Goal: Task Accomplishment & Management: Manage account settings

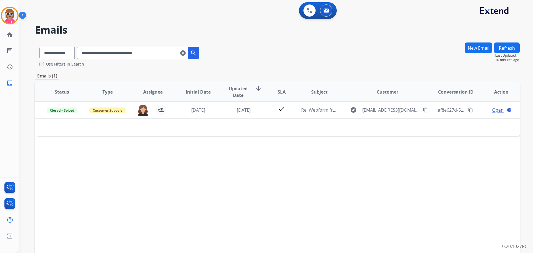
select select "**********"
click at [322, 7] on button at bounding box center [326, 10] width 12 height 12
click at [321, 13] on button at bounding box center [326, 10] width 12 height 12
drag, startPoint x: 304, startPoint y: 13, endPoint x: 311, endPoint y: 16, distance: 7.2
click at [303, 13] on div "0 Voice Interactions" at bounding box center [309, 10] width 17 height 12
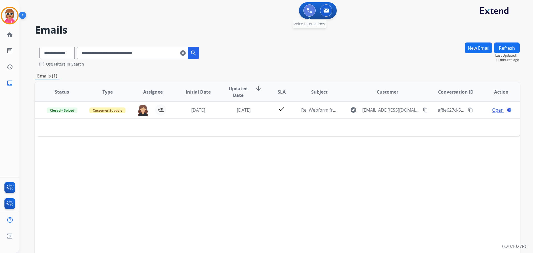
click at [312, 11] on button at bounding box center [309, 10] width 12 height 12
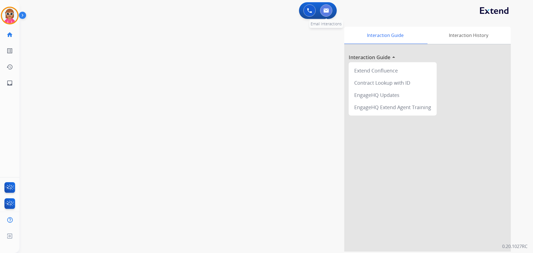
click at [322, 11] on button at bounding box center [326, 10] width 12 height 12
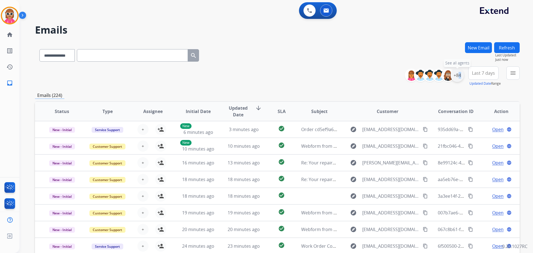
click at [456, 75] on div "+84" at bounding box center [456, 75] width 13 height 13
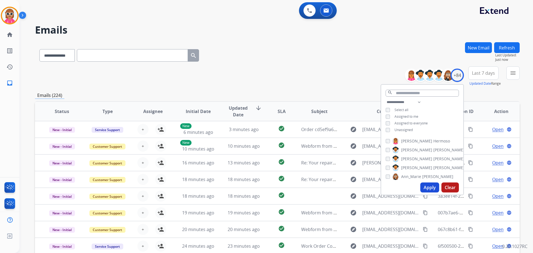
click at [410, 131] on span "Unassigned" at bounding box center [403, 129] width 18 height 5
click at [408, 115] on span "Assigned to me" at bounding box center [406, 116] width 24 height 5
click at [415, 100] on select "**********" at bounding box center [404, 102] width 38 height 7
select select "**********"
click at [385, 99] on select "**********" at bounding box center [404, 102] width 38 height 7
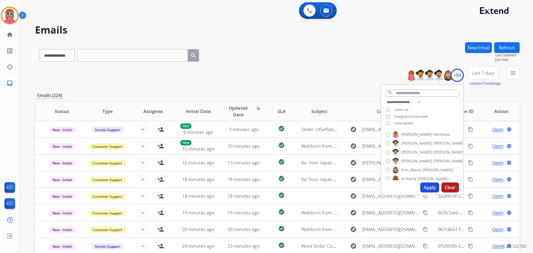
click at [441, 101] on div "**********" at bounding box center [422, 113] width 82 height 29
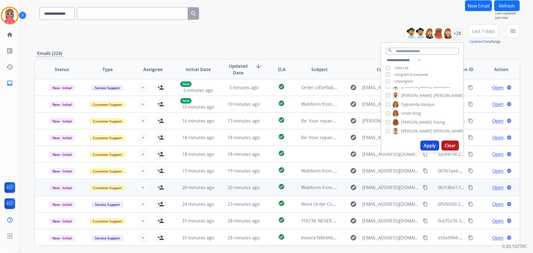
scroll to position [63, 0]
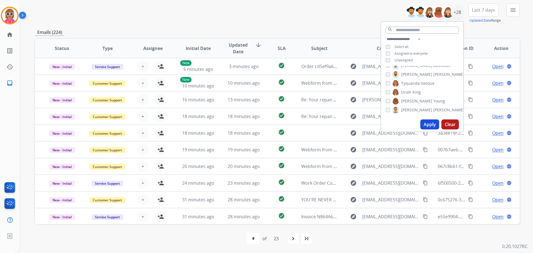
click at [406, 108] on span "[PERSON_NAME]" at bounding box center [416, 110] width 31 height 6
click at [427, 123] on button "Apply" at bounding box center [429, 124] width 19 height 10
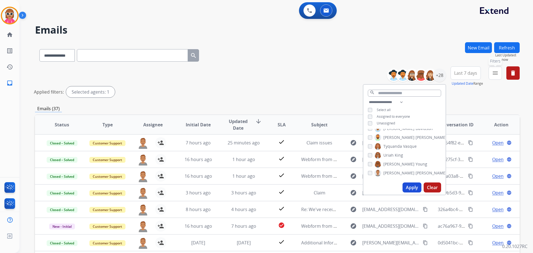
click at [500, 75] on button "menu Filters" at bounding box center [494, 72] width 13 height 13
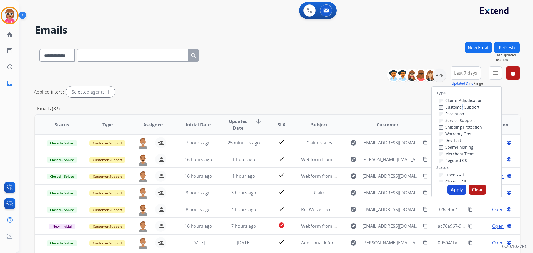
click at [457, 106] on label "Customer Support" at bounding box center [458, 106] width 41 height 5
click at [461, 107] on label "Customer Support" at bounding box center [458, 106] width 41 height 5
click at [457, 128] on label "Shipping Protection" at bounding box center [459, 126] width 43 height 5
click at [458, 160] on label "Reguard CS" at bounding box center [452, 160] width 28 height 5
click at [451, 162] on label "Reguard CS" at bounding box center [452, 160] width 28 height 5
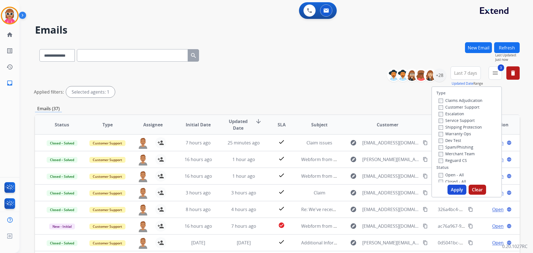
click at [451, 174] on label "Open - All" at bounding box center [450, 174] width 25 height 5
click at [454, 191] on button "Apply" at bounding box center [456, 189] width 19 height 10
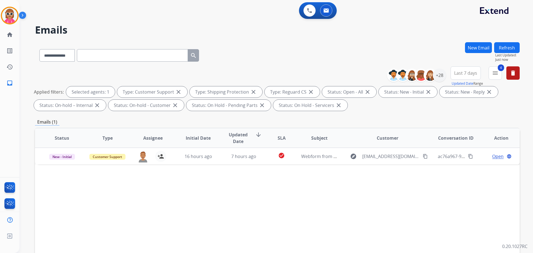
click at [436, 82] on div "**********" at bounding box center [418, 75] width 55 height 18
click at [438, 74] on div "+28" at bounding box center [438, 75] width 13 height 13
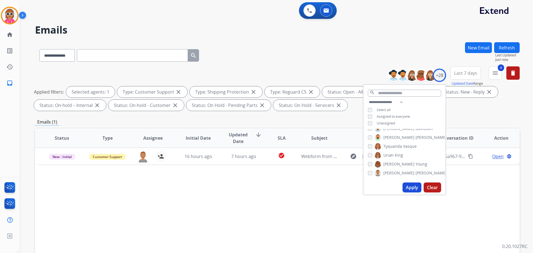
drag, startPoint x: 392, startPoint y: 173, endPoint x: 393, endPoint y: 169, distance: 3.3
click at [392, 172] on span "[PERSON_NAME]" at bounding box center [398, 173] width 31 height 6
click at [394, 158] on div "[PERSON_NAME] [PERSON_NAME] [PERSON_NAME] [PERSON_NAME] [PERSON_NAME] [PERSON_N…" at bounding box center [404, 154] width 82 height 51
click at [395, 155] on span "King" at bounding box center [398, 155] width 8 height 6
click at [407, 186] on button "Apply" at bounding box center [411, 187] width 19 height 10
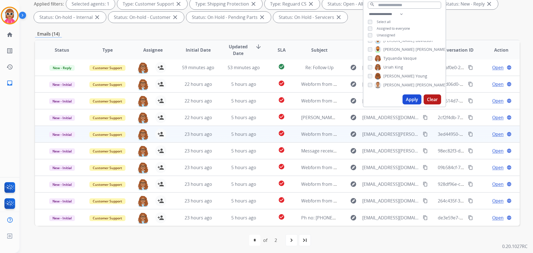
scroll to position [90, 0]
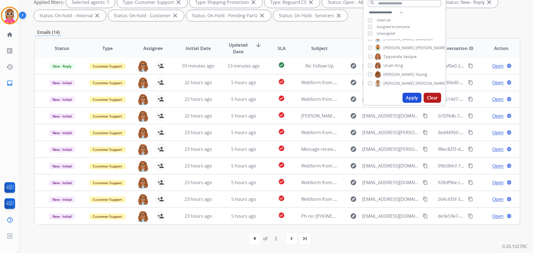
click at [385, 65] on span "Uriah" at bounding box center [388, 66] width 10 height 6
click at [389, 57] on span "Tyquanda" at bounding box center [392, 57] width 19 height 6
click at [406, 98] on button "Apply" at bounding box center [411, 98] width 19 height 10
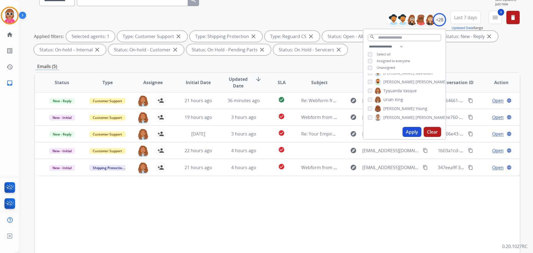
scroll to position [173, 0]
click at [384, 108] on span "[PERSON_NAME]" at bounding box center [398, 110] width 31 height 6
click at [384, 115] on label "Tyquanda Vasque" at bounding box center [395, 118] width 42 height 7
click at [403, 131] on button "Apply" at bounding box center [411, 132] width 19 height 10
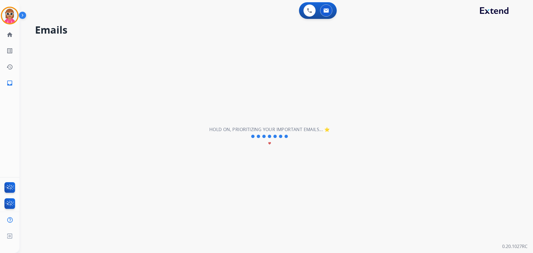
scroll to position [0, 0]
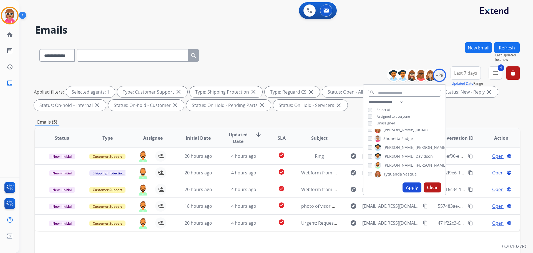
click at [382, 168] on label "[PERSON_NAME]" at bounding box center [410, 165] width 72 height 7
click at [392, 148] on span "[PERSON_NAME]" at bounding box center [398, 148] width 31 height 6
click at [407, 190] on button "Apply" at bounding box center [411, 187] width 19 height 10
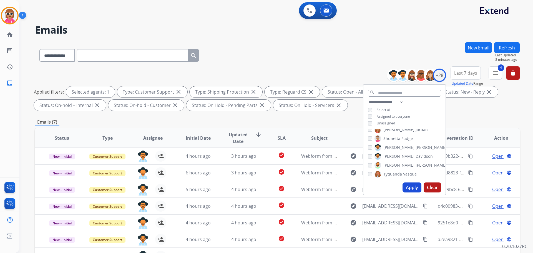
click at [394, 148] on span "[PERSON_NAME]" at bounding box center [398, 148] width 31 height 6
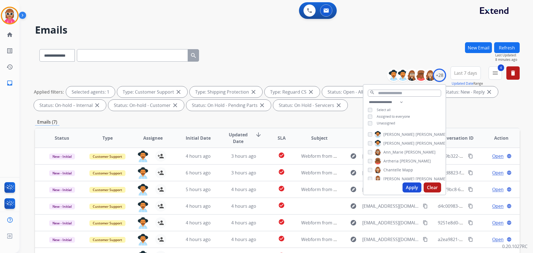
click at [389, 151] on span "Ann_Marie" at bounding box center [393, 152] width 20 height 6
click at [407, 187] on button "Apply" at bounding box center [411, 187] width 19 height 10
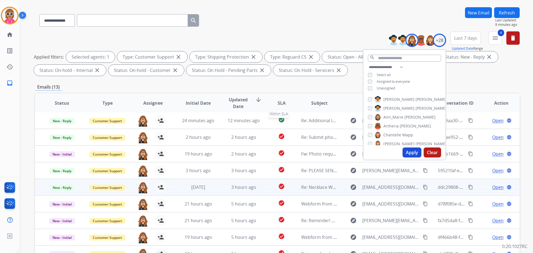
scroll to position [90, 0]
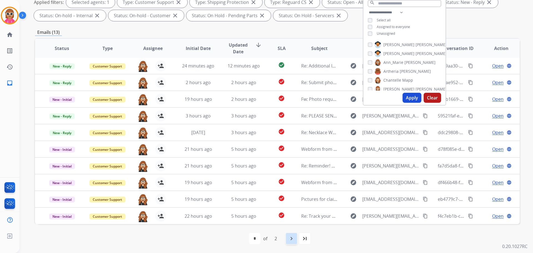
click at [286, 235] on div "navigate_next" at bounding box center [291, 238] width 12 height 12
select select "*"
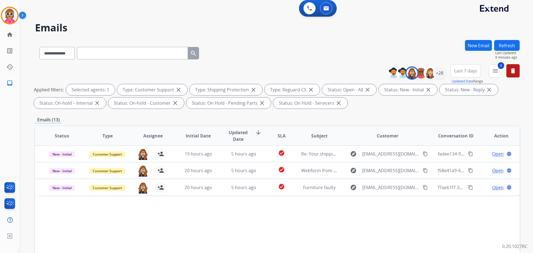
scroll to position [0, 0]
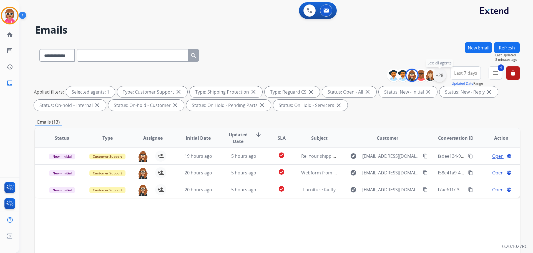
click at [440, 73] on div "+28" at bounding box center [438, 75] width 13 height 13
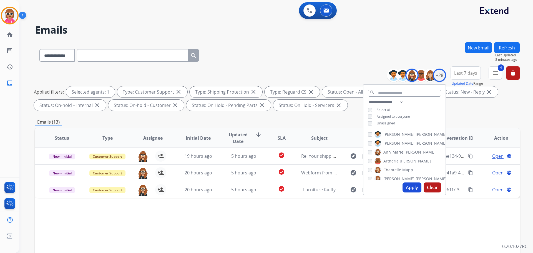
click at [399, 151] on span "Ann_Marie" at bounding box center [393, 152] width 20 height 6
drag, startPoint x: 396, startPoint y: 150, endPoint x: 397, endPoint y: 155, distance: 5.1
click at [397, 153] on label "[PERSON_NAME]" at bounding box center [410, 151] width 72 height 7
click at [396, 149] on span "[PERSON_NAME]" at bounding box center [398, 151] width 31 height 6
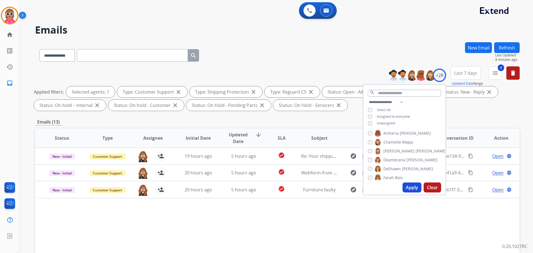
click at [408, 190] on button "Apply" at bounding box center [411, 187] width 19 height 10
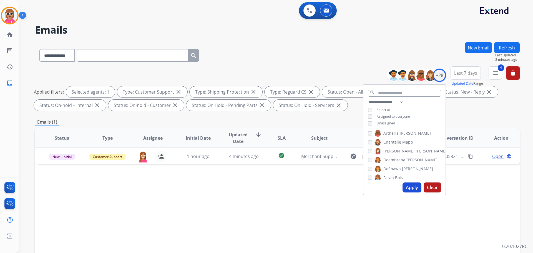
drag, startPoint x: 381, startPoint y: 151, endPoint x: 385, endPoint y: 154, distance: 4.7
click at [382, 152] on label "[PERSON_NAME]" at bounding box center [410, 151] width 72 height 7
drag, startPoint x: 387, startPoint y: 161, endPoint x: 398, endPoint y: 168, distance: 13.2
click at [387, 161] on span "Deambrana" at bounding box center [394, 160] width 22 height 6
click at [408, 188] on button "Apply" at bounding box center [411, 187] width 19 height 10
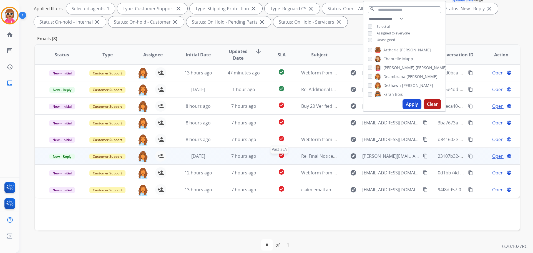
scroll to position [90, 0]
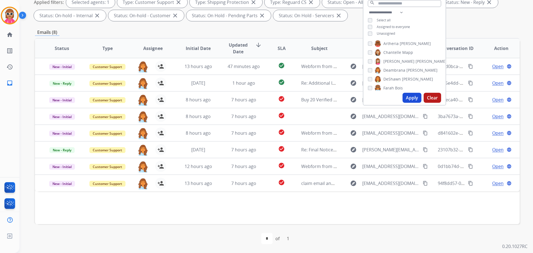
click at [399, 70] on span "Deambrana" at bounding box center [394, 70] width 22 height 6
click at [396, 80] on span "DeShawn" at bounding box center [391, 79] width 17 height 6
click at [392, 88] on span "Farah" at bounding box center [388, 88] width 11 height 6
click at [404, 100] on button "Apply" at bounding box center [411, 98] width 19 height 10
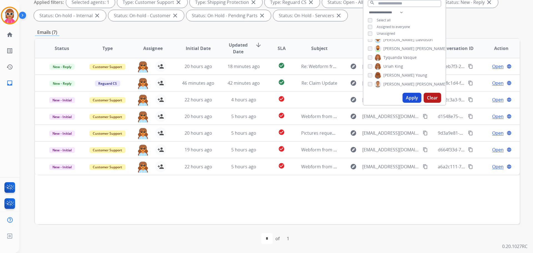
scroll to position [201, 0]
click at [392, 65] on span "Uriah" at bounding box center [388, 66] width 10 height 6
drag, startPoint x: 397, startPoint y: 66, endPoint x: 392, endPoint y: 55, distance: 11.2
click at [396, 66] on span "King" at bounding box center [398, 66] width 8 height 6
click at [391, 49] on span "[PERSON_NAME]" at bounding box center [398, 48] width 31 height 6
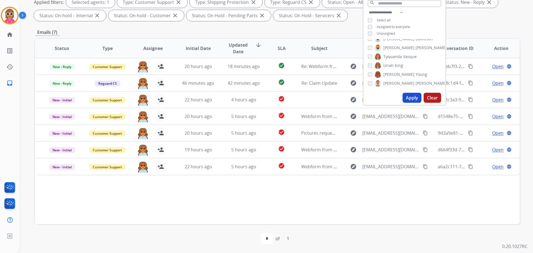
click at [385, 47] on span "[PERSON_NAME]" at bounding box center [398, 48] width 31 height 6
click at [392, 57] on span "[PERSON_NAME]" at bounding box center [398, 58] width 31 height 6
click at [396, 57] on span "[PERSON_NAME]" at bounding box center [398, 58] width 31 height 6
click at [405, 94] on button "Apply" at bounding box center [411, 98] width 19 height 10
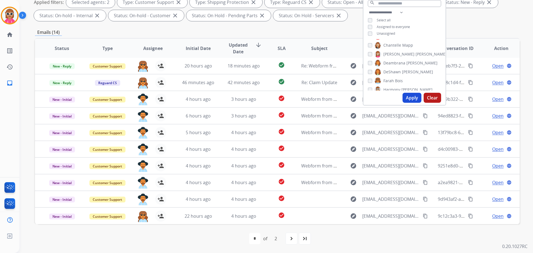
scroll to position [35, 0]
click at [386, 81] on span "Farah" at bounding box center [388, 81] width 11 height 6
click at [405, 97] on button "Apply" at bounding box center [411, 98] width 19 height 10
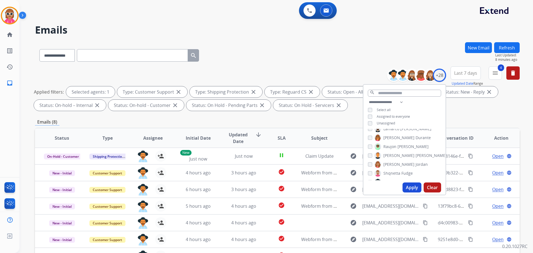
scroll to position [166, 0]
click at [392, 154] on span "[PERSON_NAME]" at bounding box center [398, 154] width 31 height 6
click at [391, 155] on span "[PERSON_NAME]" at bounding box center [398, 156] width 31 height 6
drag, startPoint x: 410, startPoint y: 187, endPoint x: 408, endPoint y: 183, distance: 4.0
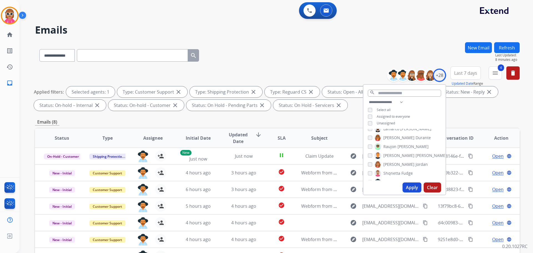
click at [410, 183] on button "Apply" at bounding box center [411, 187] width 19 height 10
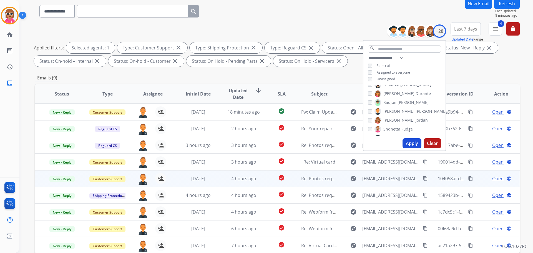
scroll to position [90, 0]
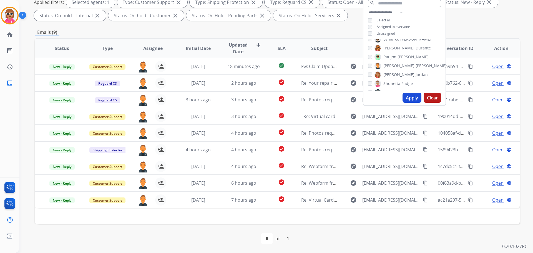
drag, startPoint x: 391, startPoint y: 64, endPoint x: 389, endPoint y: 50, distance: 14.3
click at [390, 63] on span "[PERSON_NAME]" at bounding box center [398, 66] width 31 height 6
click at [388, 64] on span "[PERSON_NAME]" at bounding box center [398, 66] width 31 height 6
click at [399, 6] on input "text" at bounding box center [403, 3] width 73 height 7
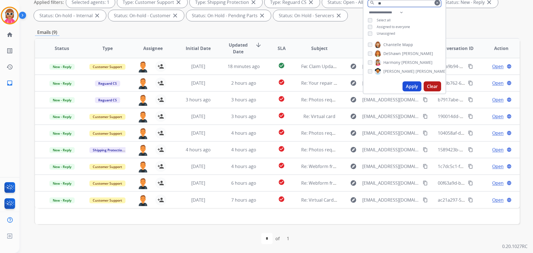
scroll to position [0, 0]
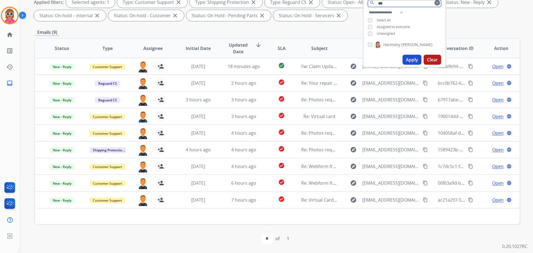
type input "***"
drag, startPoint x: 393, startPoint y: 43, endPoint x: 402, endPoint y: 50, distance: 10.9
click at [392, 43] on span "Harmony" at bounding box center [391, 45] width 17 height 6
click at [414, 61] on button "Apply" at bounding box center [411, 60] width 19 height 10
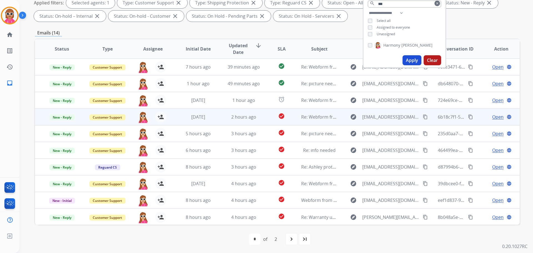
scroll to position [90, 0]
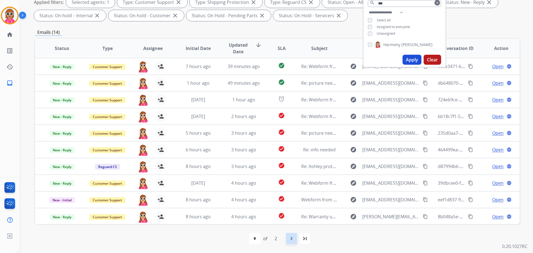
click at [288, 235] on div "navigate_next" at bounding box center [291, 238] width 12 height 12
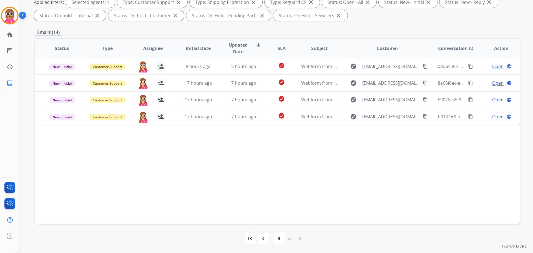
click at [189, 183] on div "Status Type Assignee Initial Date Updated Date arrow_downward SLA Subject Custo…" at bounding box center [277, 131] width 484 height 186
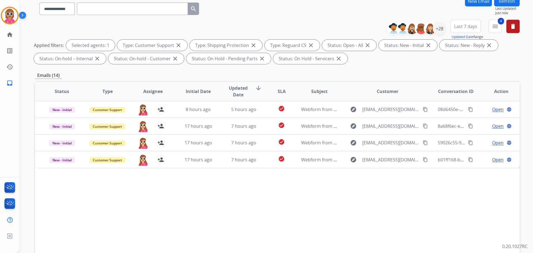
scroll to position [34, 0]
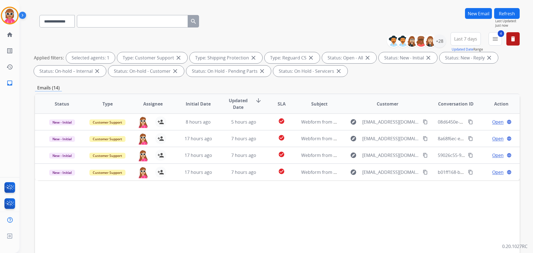
click at [514, 9] on button "Refresh" at bounding box center [507, 13] width 26 height 11
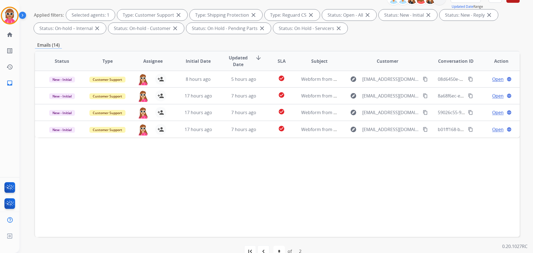
scroll to position [90, 0]
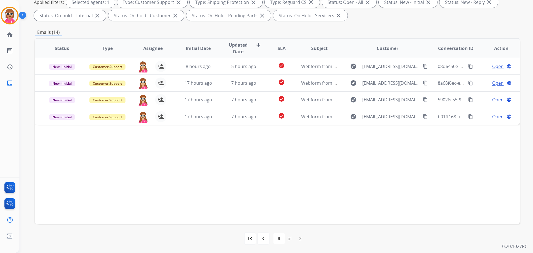
click at [264, 234] on div "navigate_before" at bounding box center [263, 238] width 12 height 12
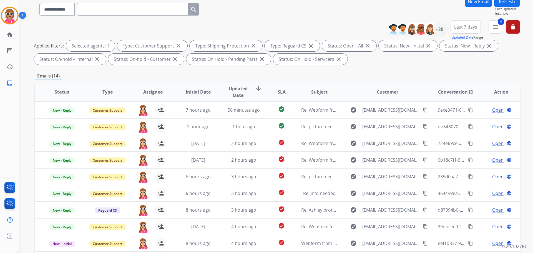
scroll to position [0, 0]
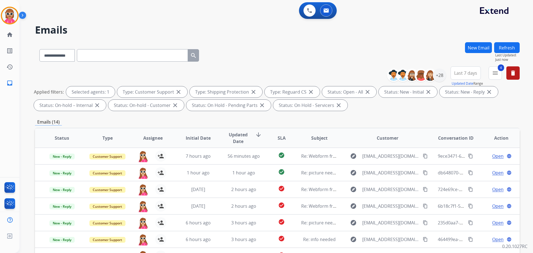
click at [508, 49] on button "Refresh" at bounding box center [507, 47] width 26 height 11
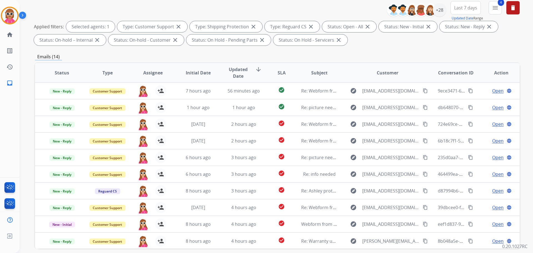
scroll to position [34, 0]
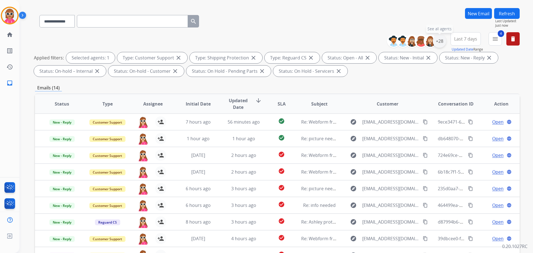
click at [437, 43] on div "+28" at bounding box center [438, 40] width 13 height 13
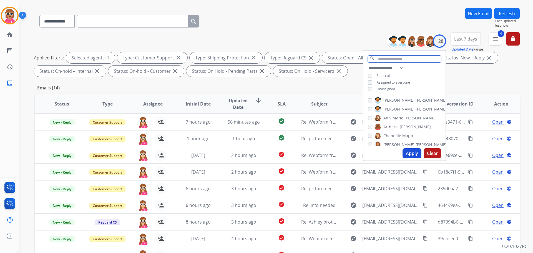
click at [392, 60] on input "text" at bounding box center [403, 58] width 73 height 7
click at [386, 101] on span "[PERSON_NAME]" at bounding box center [398, 100] width 31 height 6
click at [414, 156] on button "Apply" at bounding box center [411, 153] width 19 height 10
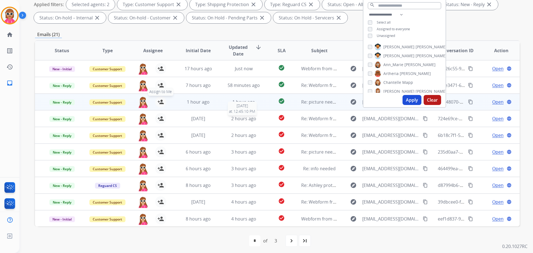
scroll to position [90, 0]
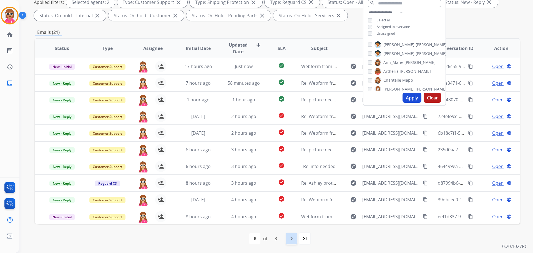
drag, startPoint x: 292, startPoint y: 237, endPoint x: 288, endPoint y: 238, distance: 3.6
click at [291, 238] on mat-icon "navigate_next" at bounding box center [291, 238] width 7 height 7
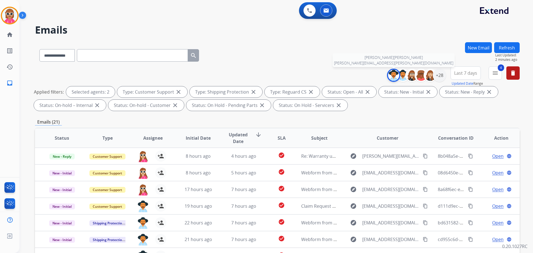
click at [391, 74] on img at bounding box center [393, 75] width 11 height 11
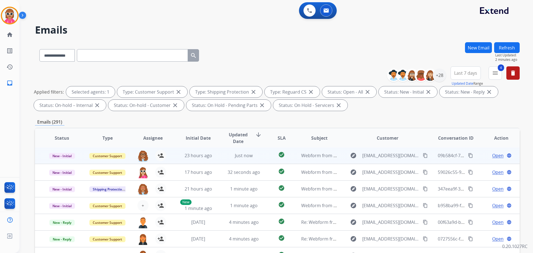
scroll to position [28, 0]
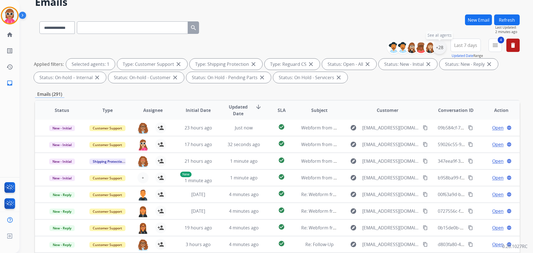
click at [444, 44] on div "+28" at bounding box center [438, 47] width 13 height 13
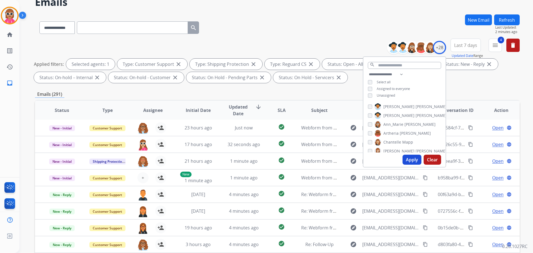
drag, startPoint x: 391, startPoint y: 104, endPoint x: 388, endPoint y: 106, distance: 3.9
click at [390, 104] on span "[PERSON_NAME]" at bounding box center [398, 107] width 31 height 6
click at [387, 106] on span "[PERSON_NAME]" at bounding box center [398, 107] width 31 height 6
click at [414, 162] on button "Apply" at bounding box center [411, 159] width 19 height 10
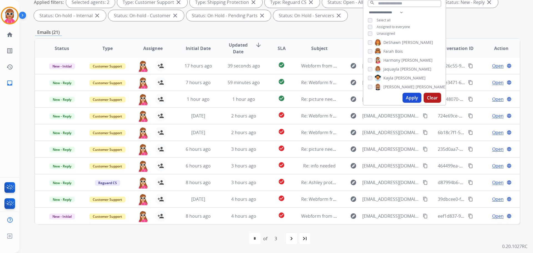
scroll to position [55, 0]
click at [391, 67] on span "Harmony" at bounding box center [391, 69] width 17 height 6
drag, startPoint x: 414, startPoint y: 95, endPoint x: 409, endPoint y: 95, distance: 4.4
click at [413, 95] on button "Apply" at bounding box center [411, 98] width 19 height 10
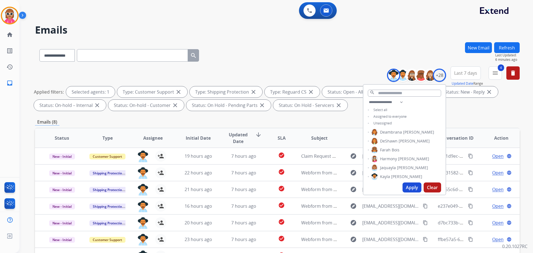
scroll to position [0, 0]
click at [263, 39] on div "**********" at bounding box center [269, 146] width 500 height 253
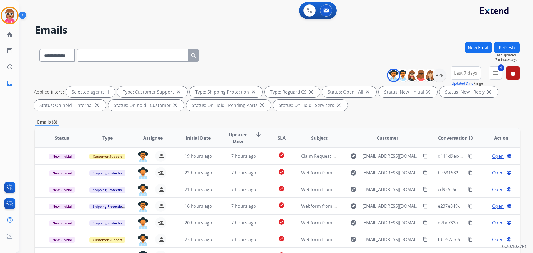
click at [503, 43] on button "Refresh" at bounding box center [507, 47] width 26 height 11
click at [502, 47] on button "Refresh" at bounding box center [507, 47] width 26 height 11
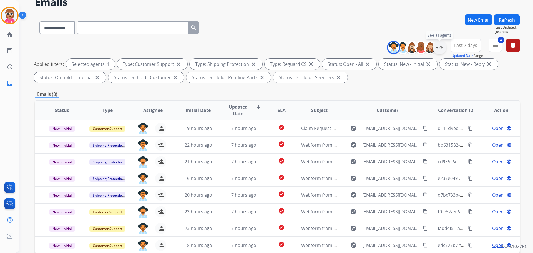
click at [443, 49] on div "+28" at bounding box center [438, 47] width 13 height 13
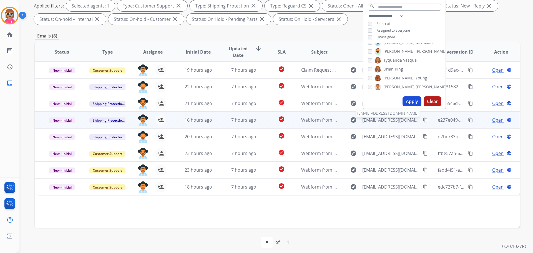
scroll to position [90, 0]
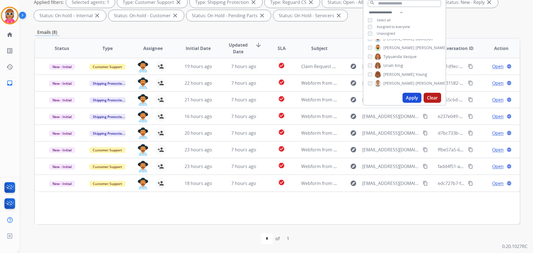
click at [390, 65] on span "Uriah" at bounding box center [388, 66] width 10 height 6
drag, startPoint x: 406, startPoint y: 95, endPoint x: 397, endPoint y: 95, distance: 9.2
click at [405, 95] on button "Apply" at bounding box center [411, 98] width 19 height 10
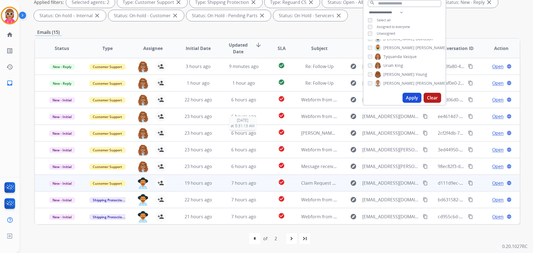
scroll to position [1, 0]
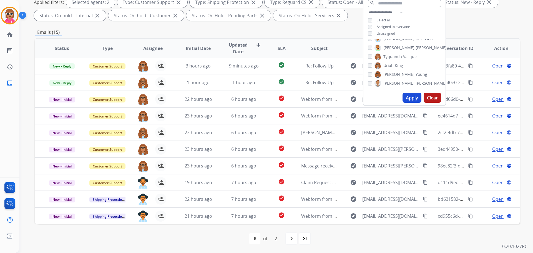
click at [291, 237] on mat-icon "navigate_next" at bounding box center [291, 238] width 7 height 7
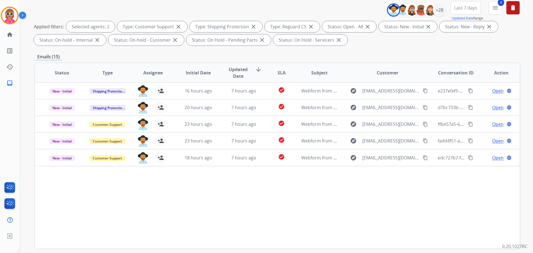
scroll to position [62, 0]
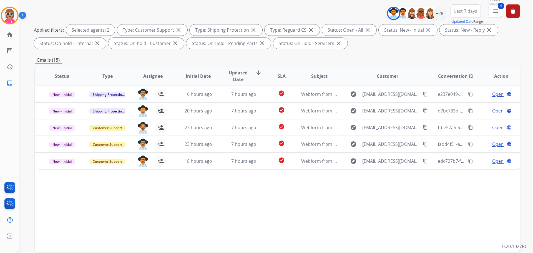
click at [496, 13] on mat-icon "menu" at bounding box center [494, 11] width 7 height 7
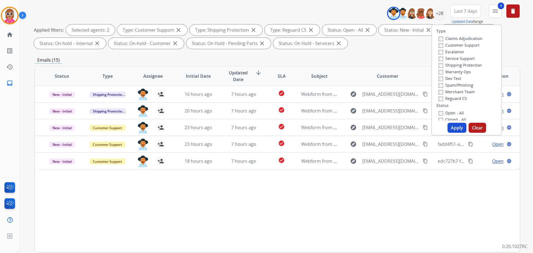
drag, startPoint x: 451, startPoint y: 129, endPoint x: 425, endPoint y: 151, distance: 33.8
click at [451, 129] on button "Apply" at bounding box center [456, 128] width 19 height 10
select select "*"
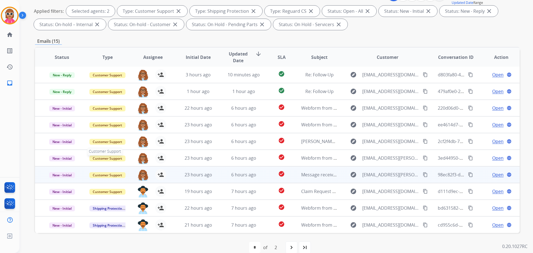
scroll to position [90, 0]
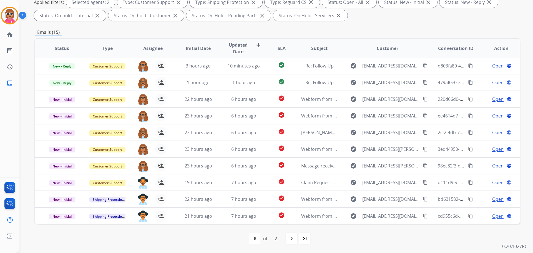
click at [174, 237] on div "first_page navigate_before * * of 2 navigate_next last_page" at bounding box center [277, 238] width 484 height 11
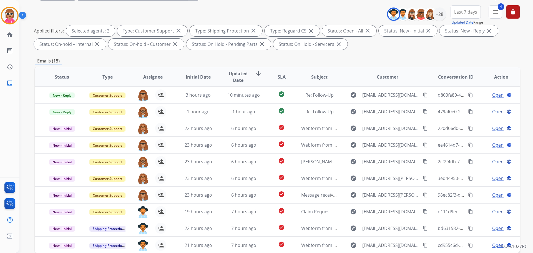
scroll to position [6, 0]
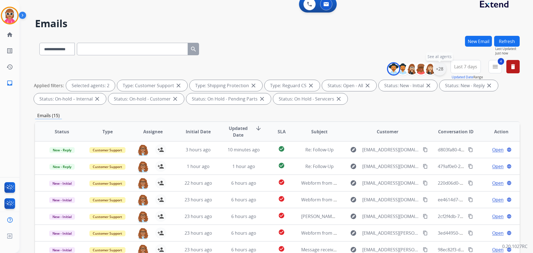
click at [440, 74] on div "+28" at bounding box center [438, 68] width 13 height 13
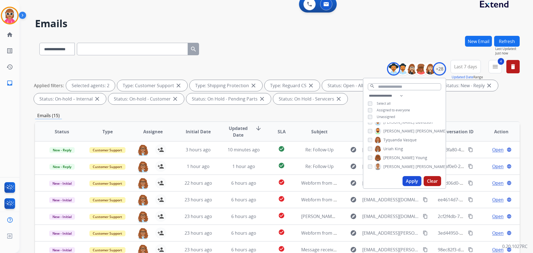
click at [389, 150] on span "Uriah" at bounding box center [388, 149] width 10 height 6
click at [400, 125] on span "[PERSON_NAME]" at bounding box center [415, 127] width 31 height 6
click at [410, 183] on button "Apply" at bounding box center [411, 181] width 19 height 10
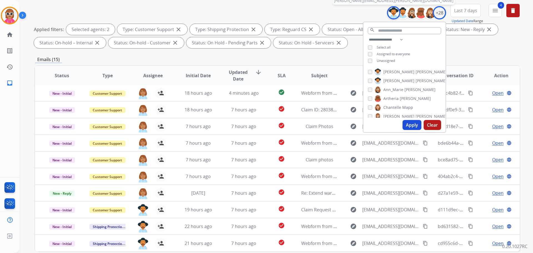
scroll to position [6, 0]
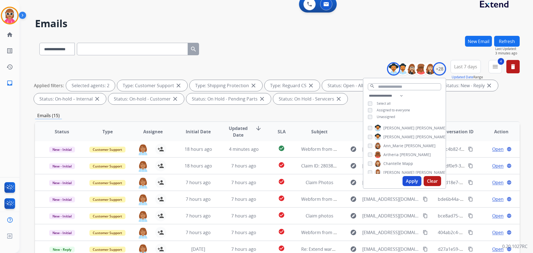
click at [406, 184] on button "Apply" at bounding box center [411, 181] width 19 height 10
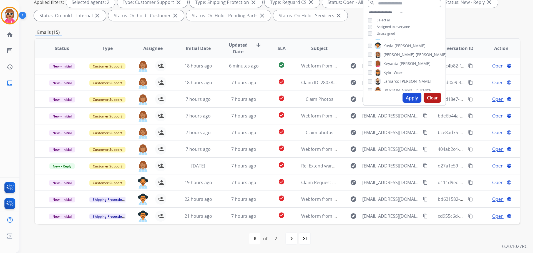
scroll to position [90, 0]
click at [390, 45] on span "Jaquayla" at bounding box center [391, 43] width 16 height 6
click at [410, 101] on button "Apply" at bounding box center [411, 98] width 19 height 10
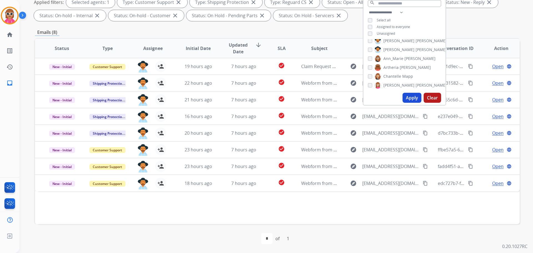
scroll to position [0, 0]
click at [390, 47] on label "[PERSON_NAME]" at bounding box center [410, 44] width 72 height 7
click at [391, 55] on span "[PERSON_NAME]" at bounding box center [398, 54] width 31 height 6
click at [402, 95] on button "Apply" at bounding box center [411, 98] width 19 height 10
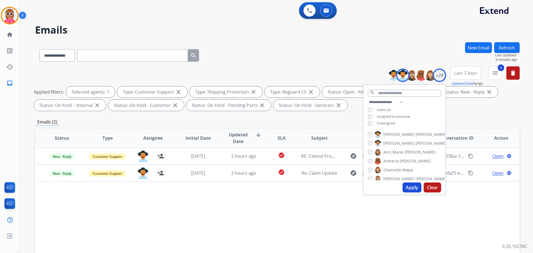
click at [383, 141] on span "[PERSON_NAME]" at bounding box center [398, 143] width 31 height 6
click at [385, 133] on span "[PERSON_NAME]" at bounding box center [398, 134] width 31 height 6
click at [413, 187] on button "Apply" at bounding box center [411, 187] width 19 height 10
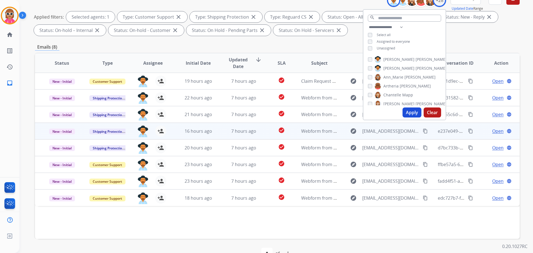
scroll to position [90, 0]
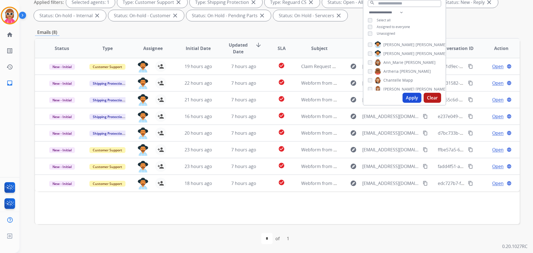
click at [391, 51] on span "[PERSON_NAME]" at bounding box center [398, 54] width 31 height 6
click at [391, 69] on span "Artheria" at bounding box center [390, 72] width 15 height 6
click at [394, 79] on span "Chantelle" at bounding box center [392, 80] width 18 height 6
click at [389, 59] on span "[PERSON_NAME]" at bounding box center [398, 62] width 31 height 6
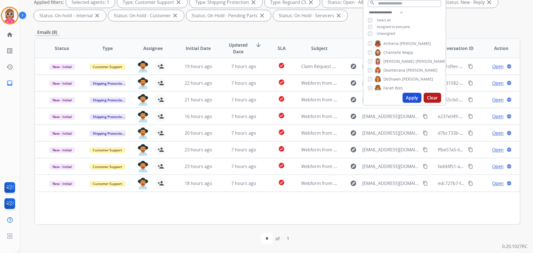
click at [399, 76] on label "[PERSON_NAME]" at bounding box center [403, 79] width 59 height 7
click at [391, 84] on span "Kayla" at bounding box center [388, 87] width 10 height 6
click at [415, 66] on span "[PERSON_NAME]" at bounding box center [430, 68] width 31 height 6
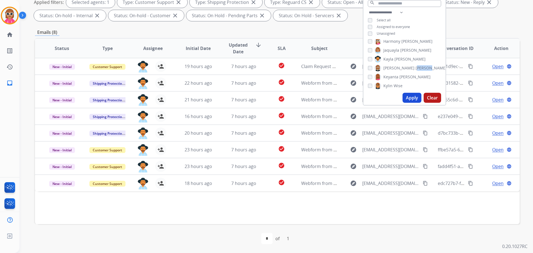
click at [415, 66] on span "[PERSON_NAME]" at bounding box center [430, 68] width 31 height 6
click at [394, 78] on span "Keyanta" at bounding box center [390, 77] width 15 height 6
click at [393, 85] on span "Wise" at bounding box center [397, 86] width 9 height 6
click at [399, 55] on span "[PERSON_NAME]" at bounding box center [412, 57] width 31 height 6
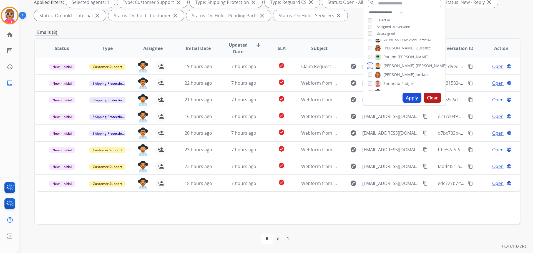
scroll to position [166, 0]
drag, startPoint x: 368, startPoint y: 59, endPoint x: 368, endPoint y: 62, distance: 3.1
click at [368, 59] on div "[PERSON_NAME] [PERSON_NAME] [PERSON_NAME] [PERSON_NAME] [PERSON_NAME] [PERSON_N…" at bounding box center [404, 64] width 82 height 51
click at [407, 97] on button "Apply" at bounding box center [411, 98] width 19 height 10
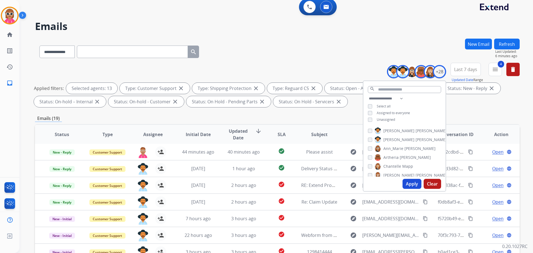
scroll to position [0, 0]
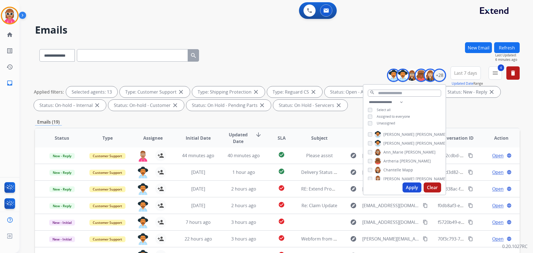
click at [151, 140] on span "Assignee" at bounding box center [152, 138] width 19 height 7
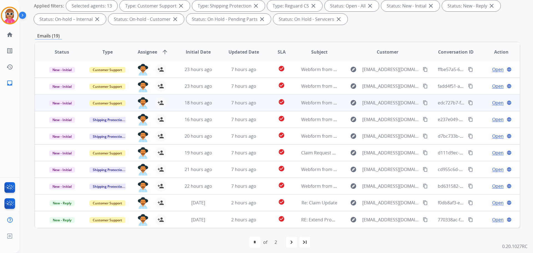
scroll to position [90, 0]
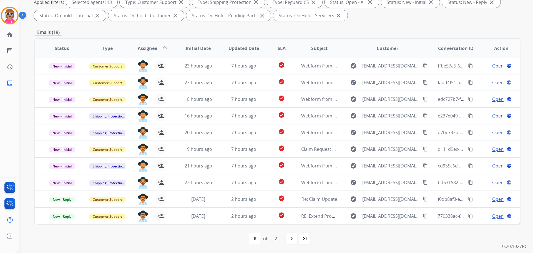
drag, startPoint x: 292, startPoint y: 237, endPoint x: 288, endPoint y: 235, distance: 4.6
click at [291, 237] on mat-icon "navigate_next" at bounding box center [291, 238] width 7 height 7
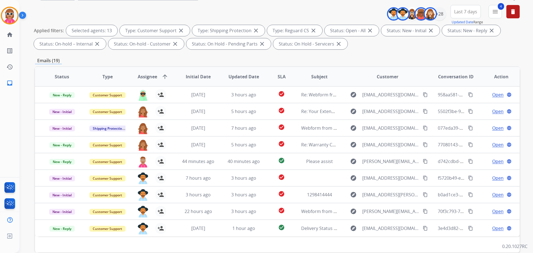
scroll to position [0, 0]
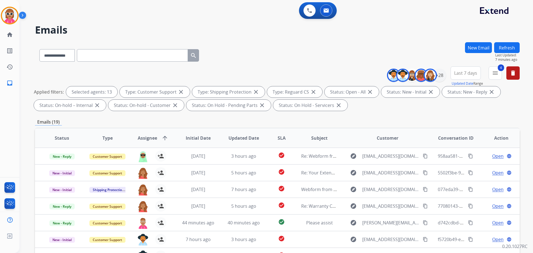
click at [480, 47] on button "New Email" at bounding box center [478, 47] width 27 height 11
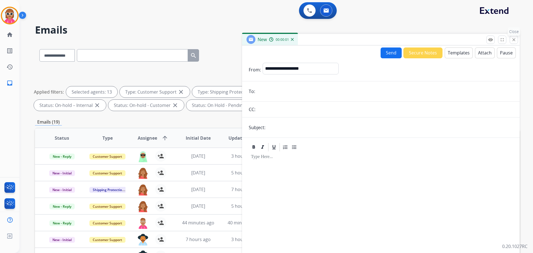
click at [511, 39] on mat-icon "close" at bounding box center [513, 39] width 5 height 5
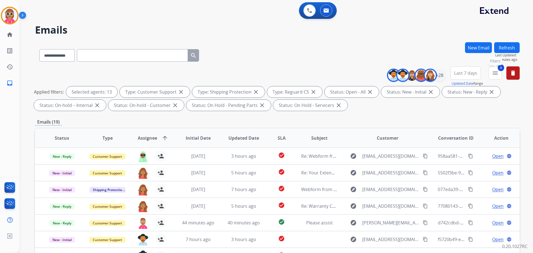
click at [491, 73] on button "4 menu Filters" at bounding box center [494, 72] width 13 height 13
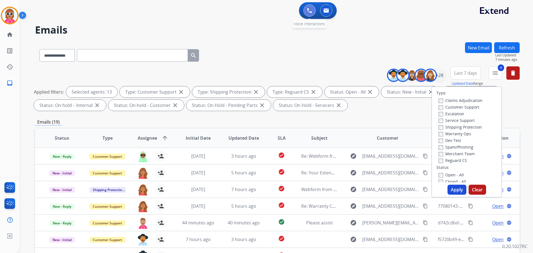
click at [308, 12] on img at bounding box center [309, 10] width 5 height 5
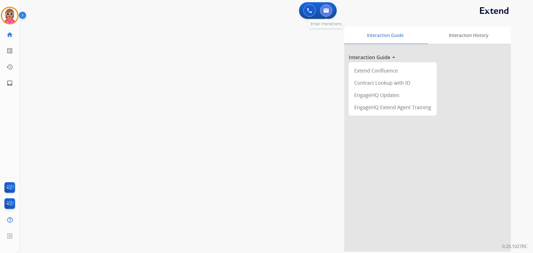
click at [327, 13] on button at bounding box center [326, 10] width 12 height 12
select select "**********"
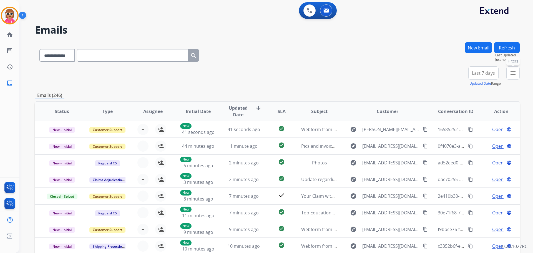
click at [515, 74] on mat-icon "menu" at bounding box center [512, 73] width 7 height 7
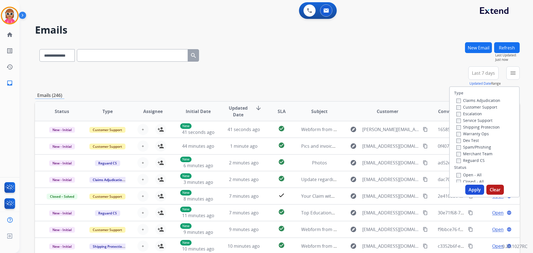
drag, startPoint x: 459, startPoint y: 107, endPoint x: 459, endPoint y: 113, distance: 6.7
click at [459, 107] on label "Customer Support" at bounding box center [476, 106] width 41 height 5
click at [468, 158] on label "Reguard CS" at bounding box center [470, 160] width 28 height 5
click at [470, 124] on div "Shipping Protection" at bounding box center [478, 126] width 44 height 7
drag, startPoint x: 470, startPoint y: 125, endPoint x: 467, endPoint y: 140, distance: 15.2
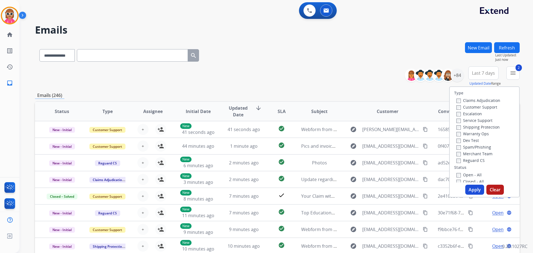
click at [469, 126] on label "Shipping Protection" at bounding box center [477, 126] width 43 height 5
drag, startPoint x: 465, startPoint y: 174, endPoint x: 467, endPoint y: 182, distance: 7.7
click at [465, 174] on label "Open - All" at bounding box center [468, 174] width 25 height 5
click at [469, 188] on button "Apply" at bounding box center [474, 189] width 19 height 10
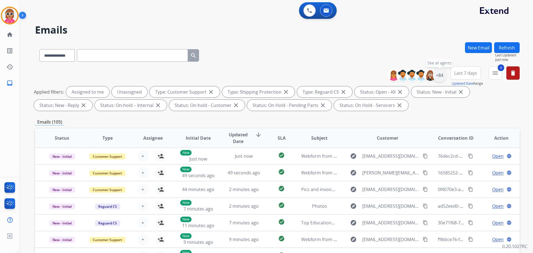
click at [440, 76] on div "+84" at bounding box center [438, 75] width 13 height 13
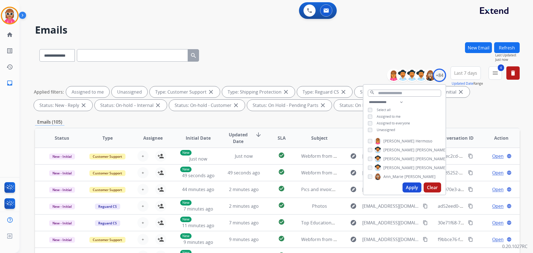
click at [387, 127] on div "**********" at bounding box center [404, 117] width 82 height 36
drag, startPoint x: 387, startPoint y: 129, endPoint x: 388, endPoint y: 119, distance: 10.0
click at [387, 129] on span "Unassigned" at bounding box center [385, 129] width 18 height 5
click at [389, 112] on div "**********" at bounding box center [404, 117] width 82 height 36
click at [389, 115] on span "Assigned to me" at bounding box center [388, 116] width 24 height 5
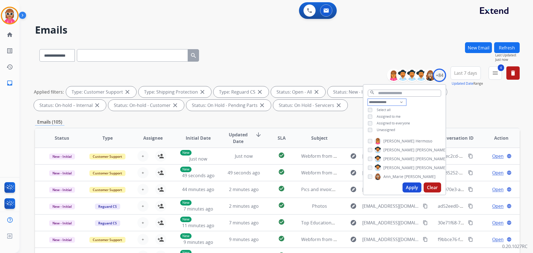
click at [391, 100] on select "**********" at bounding box center [386, 102] width 38 height 7
select select "**********"
click at [367, 99] on select "**********" at bounding box center [386, 102] width 38 height 7
click at [417, 109] on div "**********" at bounding box center [404, 113] width 82 height 29
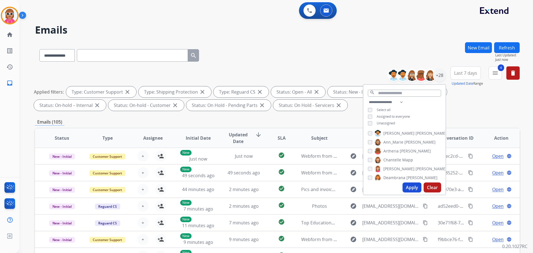
scroll to position [38, 0]
click at [390, 149] on span "Deambrana" at bounding box center [394, 150] width 22 height 6
click at [409, 187] on button "Apply" at bounding box center [411, 187] width 19 height 10
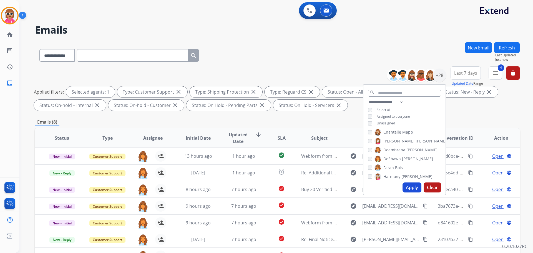
click at [221, 127] on div "**********" at bounding box center [277, 192] width 484 height 300
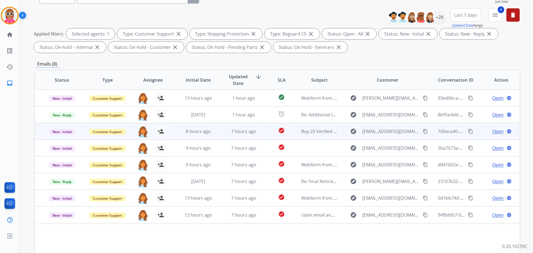
scroll to position [0, 0]
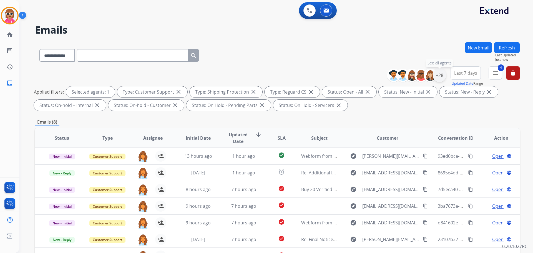
click at [441, 76] on div "+28" at bounding box center [438, 75] width 13 height 13
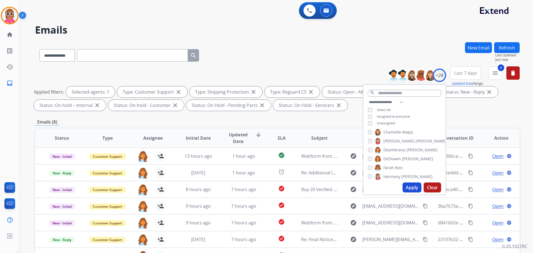
click at [387, 152] on span "Deambrana" at bounding box center [394, 150] width 22 height 6
click at [391, 156] on span "DeShawn" at bounding box center [391, 159] width 17 height 6
click at [402, 184] on button "Apply" at bounding box center [411, 187] width 19 height 10
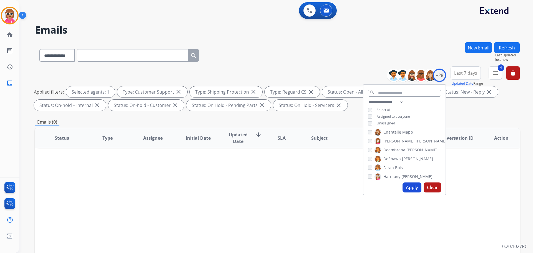
scroll to position [28, 0]
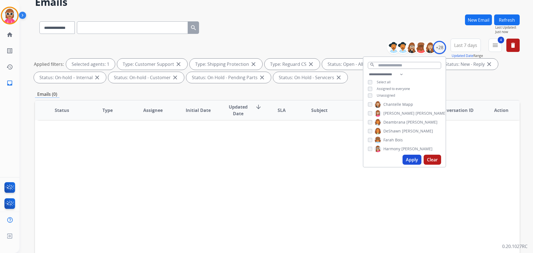
click at [383, 132] on span "DeShawn" at bounding box center [391, 131] width 17 height 6
click at [394, 130] on span "Jaquayla" at bounding box center [391, 130] width 16 height 6
click at [395, 130] on span "Jaquayla" at bounding box center [391, 130] width 16 height 6
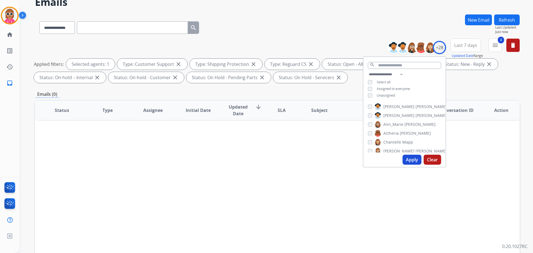
click at [415, 106] on span "[PERSON_NAME]" at bounding box center [430, 107] width 31 height 6
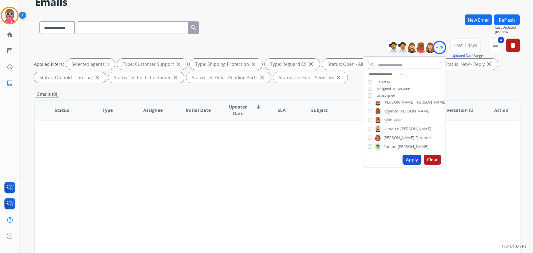
drag, startPoint x: 397, startPoint y: 128, endPoint x: 397, endPoint y: 131, distance: 3.4
click at [397, 128] on span "Lamarco" at bounding box center [391, 129] width 16 height 6
click at [389, 130] on span "Lamarco" at bounding box center [391, 129] width 16 height 6
click at [404, 161] on button "Apply" at bounding box center [411, 159] width 19 height 10
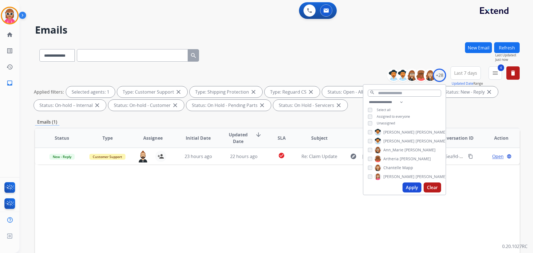
scroll to position [0, 0]
drag, startPoint x: 387, startPoint y: 132, endPoint x: 399, endPoint y: 160, distance: 30.7
click at [387, 134] on span "[PERSON_NAME]" at bounding box center [398, 134] width 31 height 6
drag, startPoint x: 383, startPoint y: 130, endPoint x: 383, endPoint y: 135, distance: 5.0
click at [383, 130] on div "[PERSON_NAME] [PERSON_NAME] [PERSON_NAME] [PERSON_NAME] [PERSON_NAME] [PERSON_N…" at bounding box center [404, 154] width 82 height 51
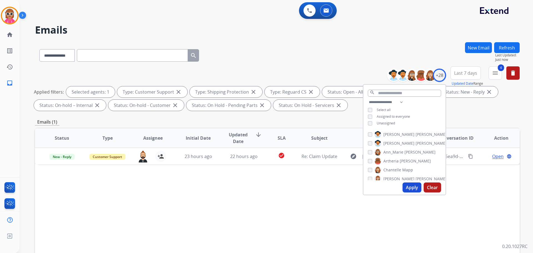
click at [383, 135] on span "[PERSON_NAME]" at bounding box center [398, 134] width 31 height 6
click at [407, 189] on button "Apply" at bounding box center [411, 187] width 19 height 10
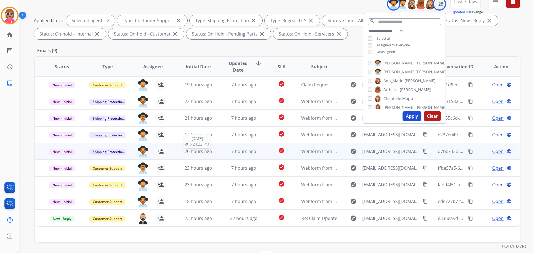
scroll to position [90, 0]
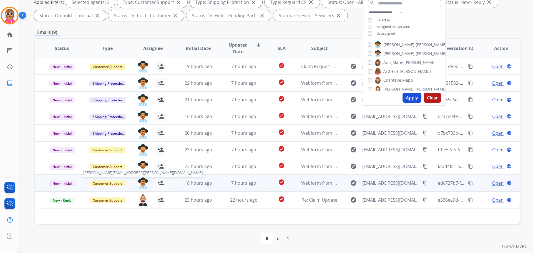
click at [141, 181] on img at bounding box center [142, 183] width 11 height 12
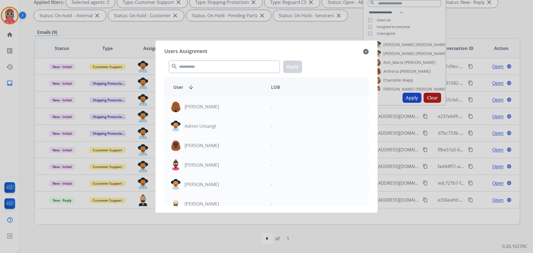
click at [193, 76] on div "Users Assignment close search Apply User arrow_downward LOB [PERSON_NAME] - Adm…" at bounding box center [266, 126] width 213 height 163
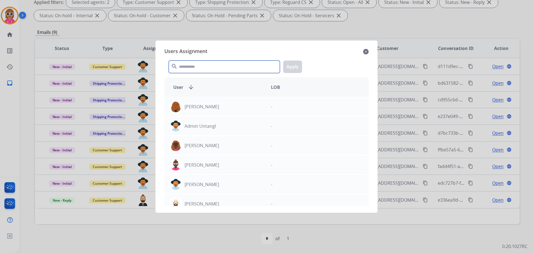
click at [199, 66] on input "text" at bounding box center [224, 66] width 111 height 12
click at [168, 230] on div at bounding box center [266, 126] width 533 height 253
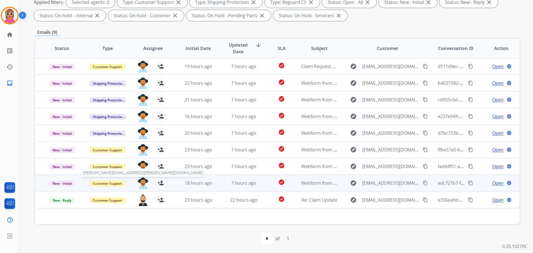
click at [143, 185] on img at bounding box center [142, 183] width 11 height 12
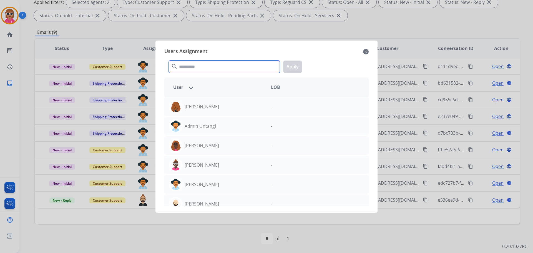
drag, startPoint x: 196, startPoint y: 66, endPoint x: 195, endPoint y: 70, distance: 3.6
click at [195, 70] on input "text" at bounding box center [224, 66] width 111 height 12
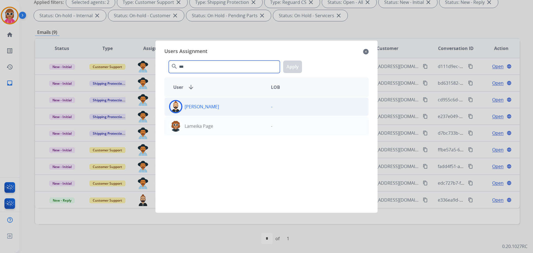
type input "***"
click at [199, 102] on div "[PERSON_NAME]" at bounding box center [215, 106] width 102 height 13
click at [303, 69] on div "*** search Apply" at bounding box center [266, 65] width 204 height 19
click at [300, 69] on button "Apply" at bounding box center [292, 66] width 19 height 12
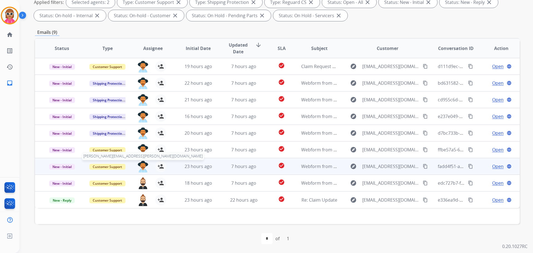
click at [141, 165] on img at bounding box center [142, 167] width 11 height 12
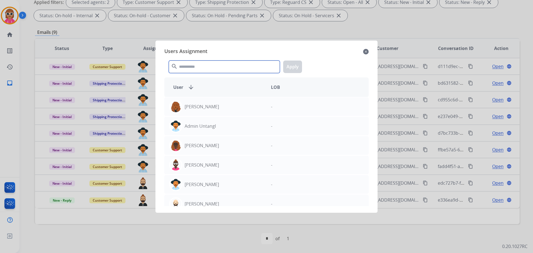
click at [227, 70] on input "text" at bounding box center [224, 66] width 111 height 12
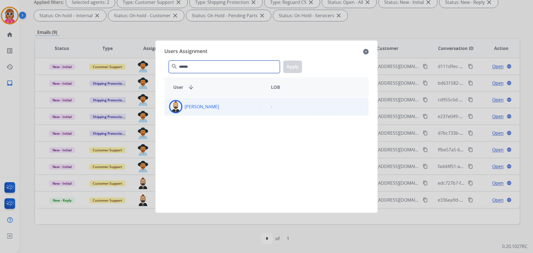
type input "******"
click at [225, 115] on div "[PERSON_NAME] -" at bounding box center [266, 106] width 204 height 18
click at [299, 65] on button "Apply" at bounding box center [292, 66] width 19 height 12
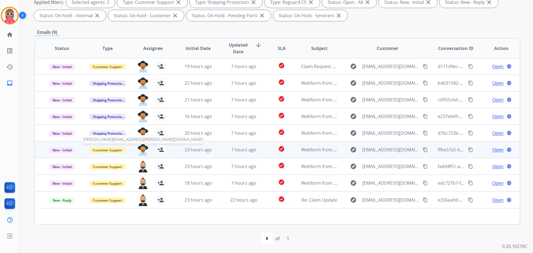
click at [143, 148] on img at bounding box center [142, 150] width 11 height 12
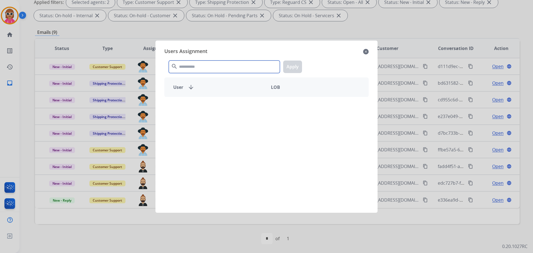
click at [196, 63] on input "text" at bounding box center [224, 66] width 111 height 12
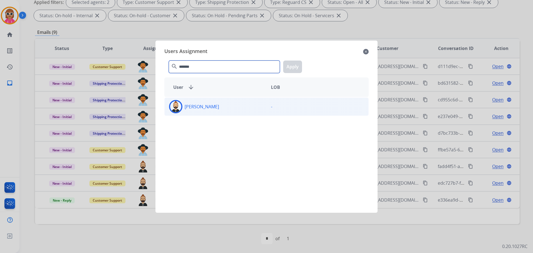
type input "*******"
click at [209, 108] on p "[PERSON_NAME]" at bounding box center [201, 106] width 34 height 7
click at [299, 65] on button "Apply" at bounding box center [292, 66] width 19 height 12
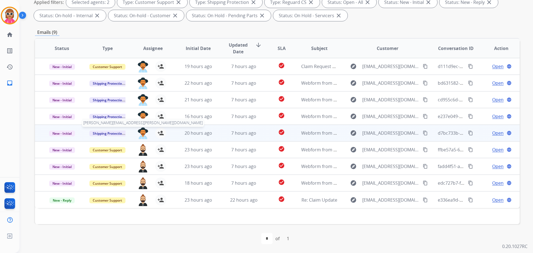
click at [143, 130] on img at bounding box center [142, 133] width 11 height 12
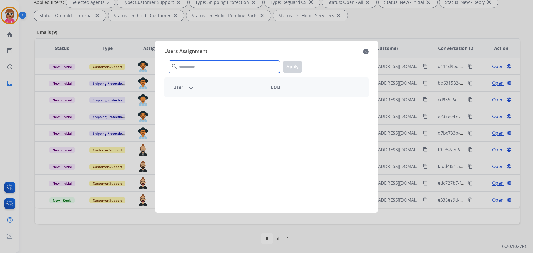
click at [201, 64] on input "text" at bounding box center [224, 66] width 111 height 12
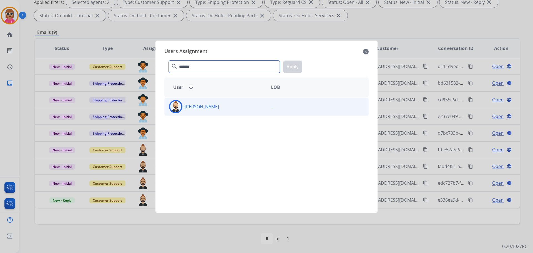
type input "*******"
click at [246, 105] on div "[PERSON_NAME]" at bounding box center [215, 106] width 102 height 13
click at [290, 67] on button "Apply" at bounding box center [292, 66] width 19 height 12
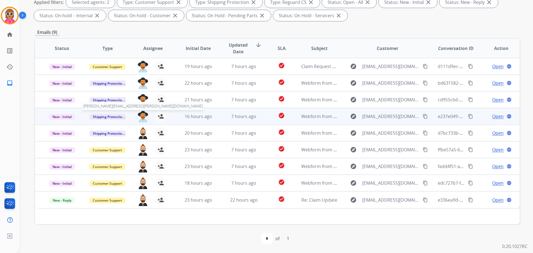
click at [140, 116] on img at bounding box center [142, 117] width 11 height 12
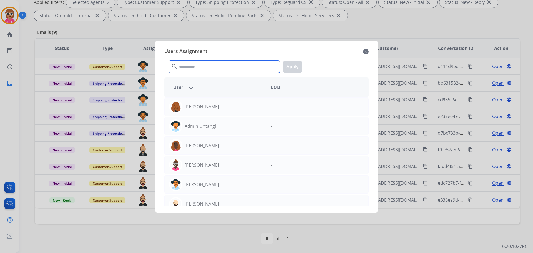
click at [183, 63] on input "text" at bounding box center [224, 66] width 111 height 12
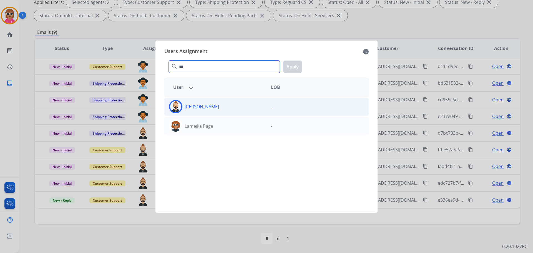
type input "***"
drag, startPoint x: 211, startPoint y: 102, endPoint x: 214, endPoint y: 99, distance: 4.7
click at [212, 100] on div "[PERSON_NAME]" at bounding box center [215, 106] width 102 height 13
click at [291, 65] on button "Apply" at bounding box center [292, 66] width 19 height 12
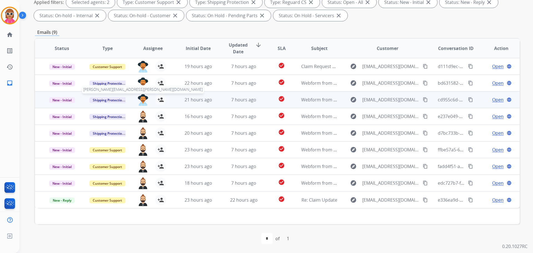
click at [140, 98] on img at bounding box center [142, 100] width 11 height 12
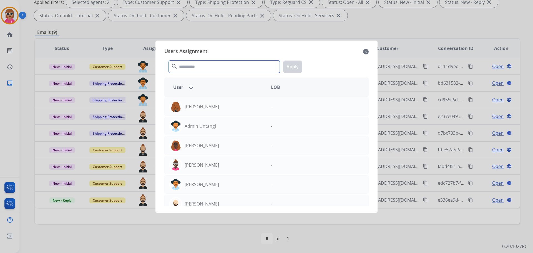
click at [184, 68] on input "text" at bounding box center [224, 66] width 111 height 12
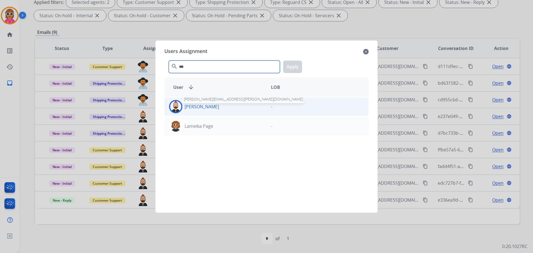
type input "***"
click at [209, 108] on p "[PERSON_NAME]" at bounding box center [201, 106] width 34 height 7
click at [297, 64] on button "Apply" at bounding box center [292, 66] width 19 height 12
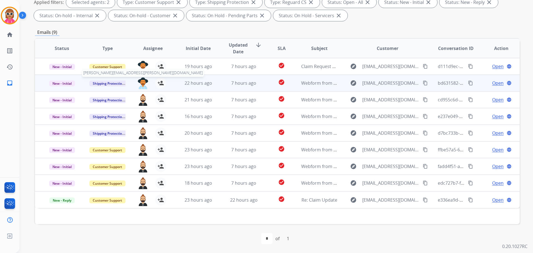
click at [140, 80] on img at bounding box center [142, 83] width 11 height 12
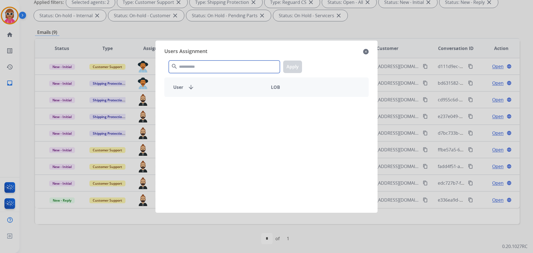
drag, startPoint x: 183, startPoint y: 66, endPoint x: 141, endPoint y: 63, distance: 41.4
click at [183, 67] on input "text" at bounding box center [224, 66] width 111 height 12
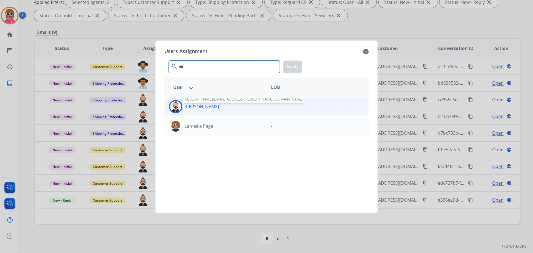
type input "***"
click at [197, 107] on p "[PERSON_NAME]" at bounding box center [201, 106] width 34 height 7
drag, startPoint x: 298, startPoint y: 61, endPoint x: 256, endPoint y: 70, distance: 43.5
click at [298, 61] on button "Apply" at bounding box center [292, 66] width 19 height 12
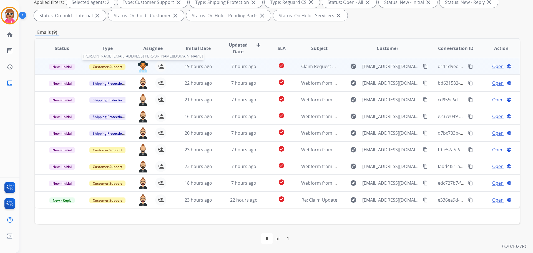
click at [140, 68] on img at bounding box center [142, 67] width 11 height 12
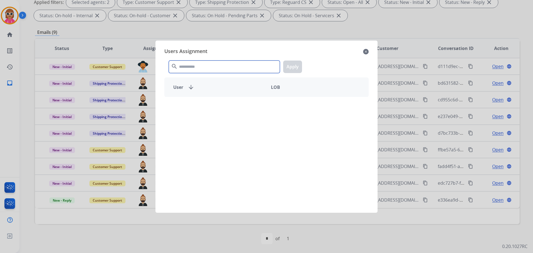
click at [208, 69] on input "text" at bounding box center [224, 66] width 111 height 12
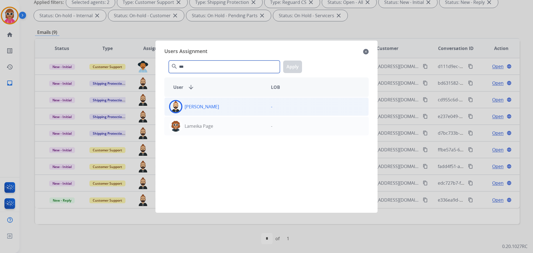
type input "***"
click at [233, 109] on div "[PERSON_NAME]" at bounding box center [215, 106] width 102 height 13
click at [296, 65] on button "Apply" at bounding box center [292, 66] width 19 height 12
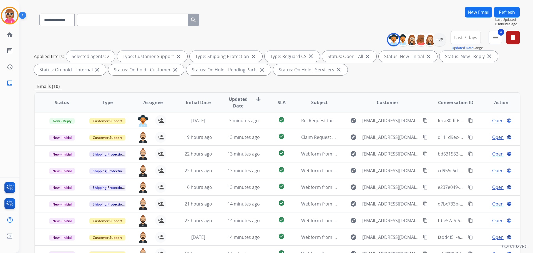
scroll to position [34, 0]
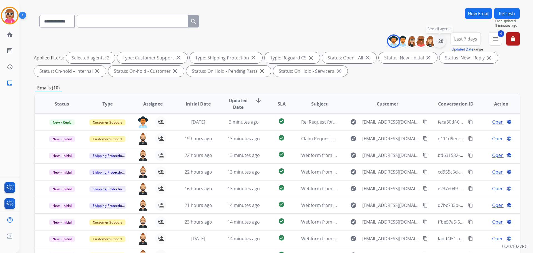
click at [442, 42] on div "+28" at bounding box center [438, 40] width 13 height 13
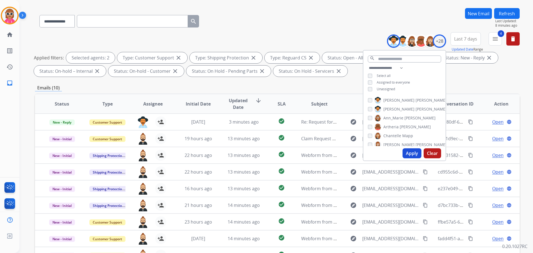
click at [391, 98] on span "[PERSON_NAME]" at bounding box center [398, 100] width 31 height 6
click at [389, 122] on span "Harmony" at bounding box center [391, 125] width 17 height 6
click at [410, 152] on button "Apply" at bounding box center [411, 153] width 19 height 10
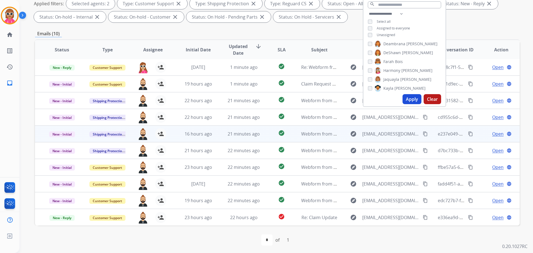
scroll to position [90, 0]
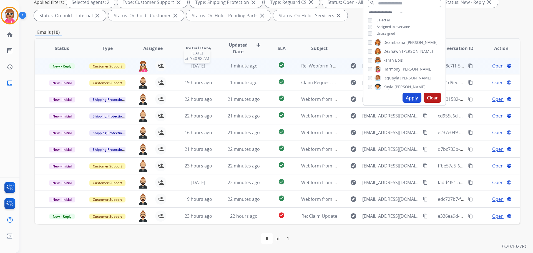
click at [186, 69] on div "[DATE]" at bounding box center [198, 65] width 36 height 7
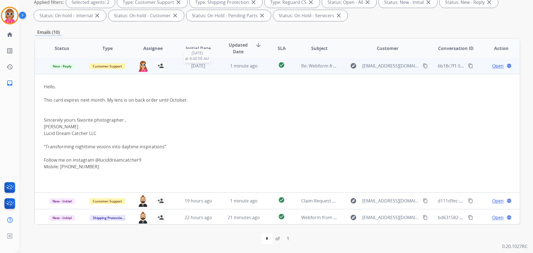
scroll to position [0, 0]
drag, startPoint x: 46, startPoint y: 102, endPoint x: 187, endPoint y: 103, distance: 141.7
click at [190, 103] on div "This card expires next month. My lens is on back order until October. Sincerely…" at bounding box center [232, 133] width 376 height 73
click at [164, 103] on div "This card expires next month. My lens is on back order until October. Sincerely…" at bounding box center [232, 133] width 376 height 73
drag, startPoint x: 55, startPoint y: 124, endPoint x: 103, endPoint y: 131, distance: 49.1
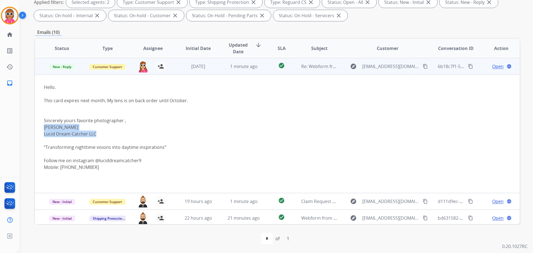
click at [103, 131] on div "Sincerely yours favorite photographer , [PERSON_NAME] Dream Catcher LLC “Transf…" at bounding box center [232, 140] width 376 height 60
drag, startPoint x: 253, startPoint y: 65, endPoint x: 249, endPoint y: 66, distance: 4.3
click at [253, 65] on span "1 minute ago" at bounding box center [243, 66] width 27 height 6
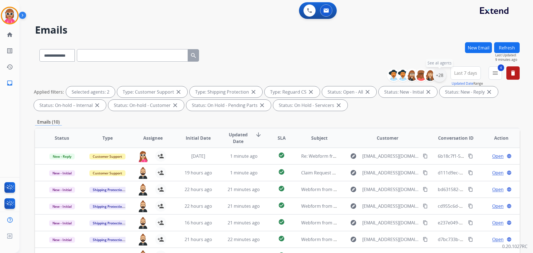
click at [437, 75] on div "+28" at bounding box center [438, 75] width 13 height 13
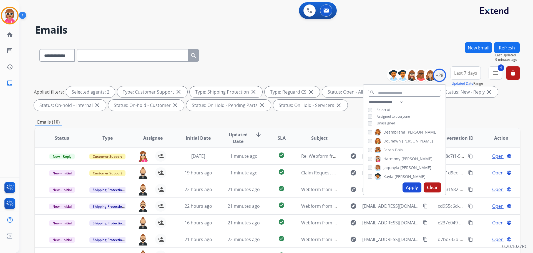
click at [383, 157] on span "Harmony" at bounding box center [391, 159] width 17 height 6
drag, startPoint x: 389, startPoint y: 155, endPoint x: 385, endPoint y: 152, distance: 5.0
click at [389, 155] on span "Lamarco" at bounding box center [391, 157] width 16 height 6
click at [386, 95] on input "text" at bounding box center [403, 93] width 73 height 7
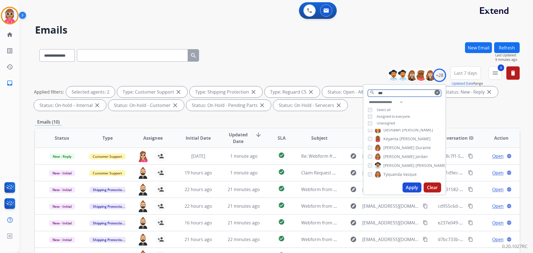
scroll to position [0, 0]
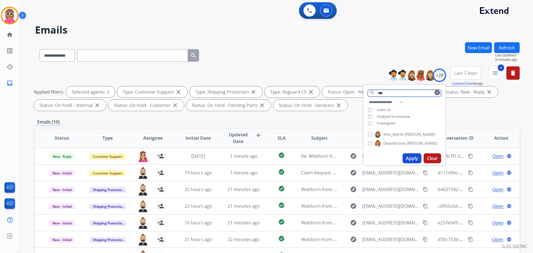
type input "***"
click at [389, 135] on span "Ann_Marie" at bounding box center [393, 134] width 20 height 6
click at [411, 154] on button "Apply" at bounding box center [411, 158] width 19 height 10
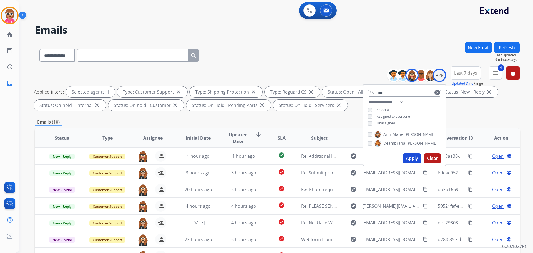
click at [277, 121] on div "Emails (10)" at bounding box center [277, 121] width 484 height 7
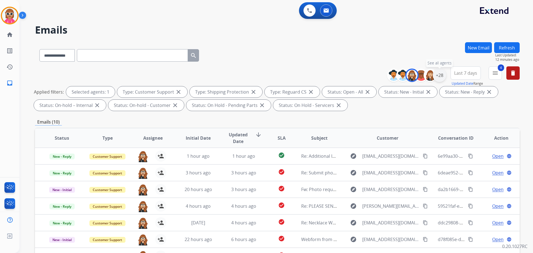
click at [440, 77] on div "+28" at bounding box center [438, 75] width 13 height 13
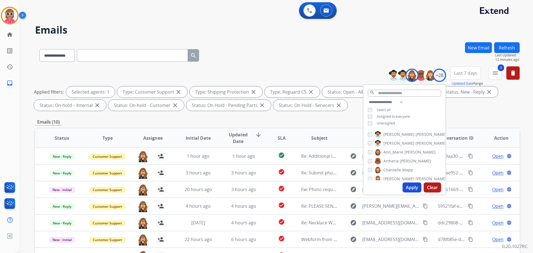
click at [385, 152] on span "Ann_Marie" at bounding box center [393, 152] width 20 height 6
drag, startPoint x: 389, startPoint y: 157, endPoint x: 400, endPoint y: 171, distance: 18.2
click at [389, 157] on span "Deambrana" at bounding box center [394, 160] width 22 height 6
click at [405, 185] on button "Apply" at bounding box center [411, 187] width 19 height 10
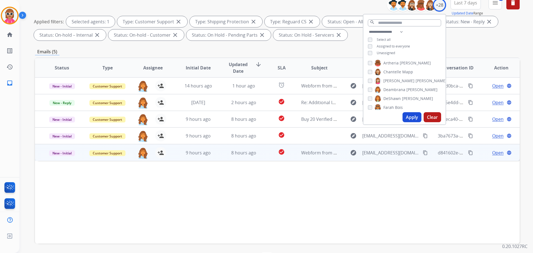
scroll to position [90, 0]
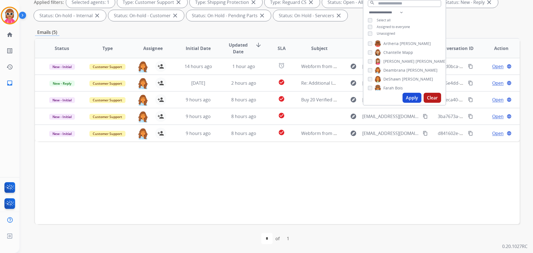
drag, startPoint x: 397, startPoint y: 69, endPoint x: 394, endPoint y: 70, distance: 3.0
click at [396, 69] on span "Deambrana" at bounding box center [394, 70] width 22 height 6
click at [388, 70] on span "Deambrana" at bounding box center [394, 70] width 22 height 6
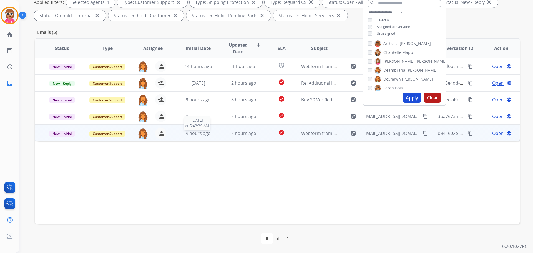
click at [206, 140] on div "Status Type Assignee Initial Date Updated Date arrow_downward SLA Subject Custo…" at bounding box center [277, 131] width 484 height 186
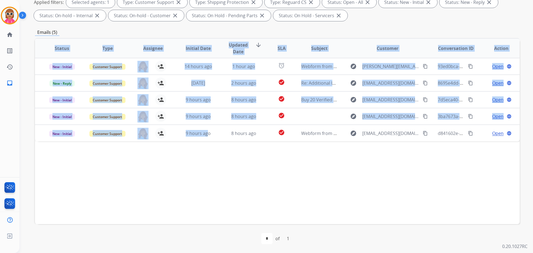
click at [219, 170] on div "Status Type Assignee Initial Date Updated Date arrow_downward SLA Subject Custo…" at bounding box center [277, 131] width 484 height 186
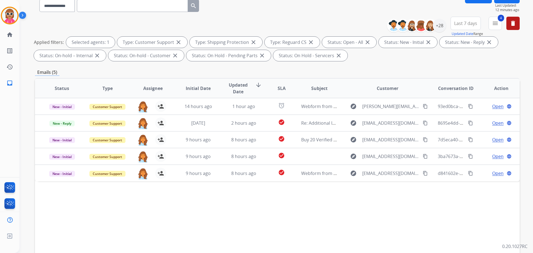
scroll to position [34, 0]
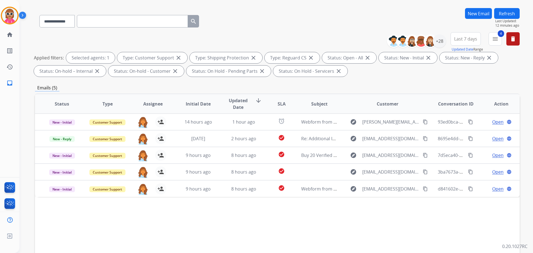
click at [502, 17] on button "Refresh" at bounding box center [507, 13] width 26 height 11
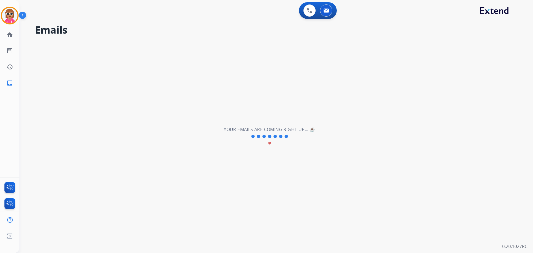
scroll to position [0, 0]
